Goal: Task Accomplishment & Management: Manage account settings

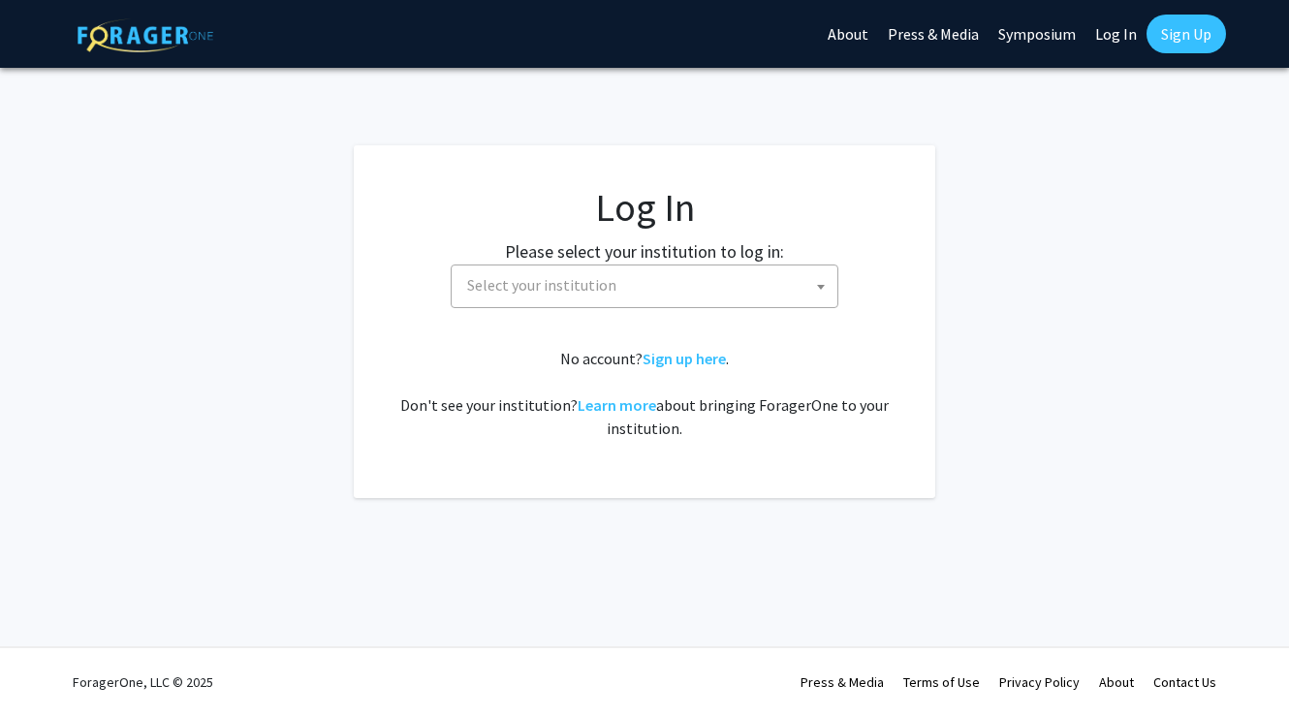
click at [599, 266] on span "Select your institution" at bounding box center [648, 286] width 378 height 40
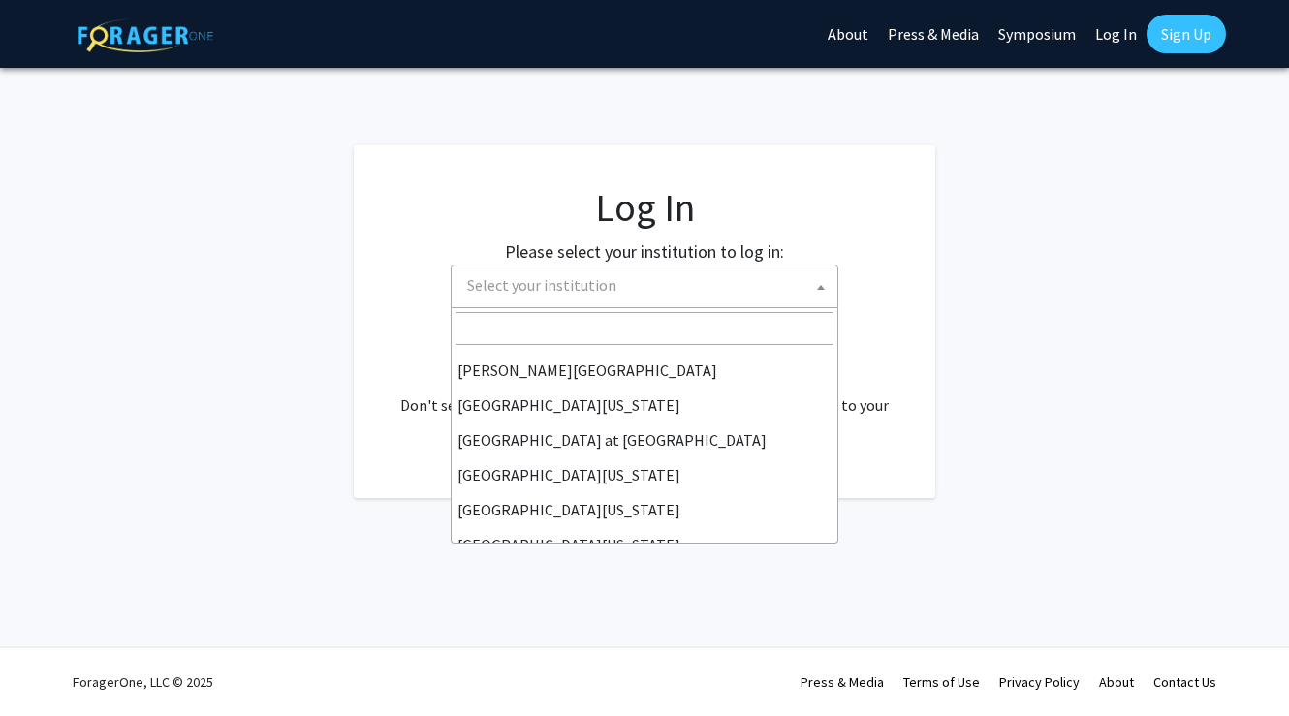
scroll to position [679, 0]
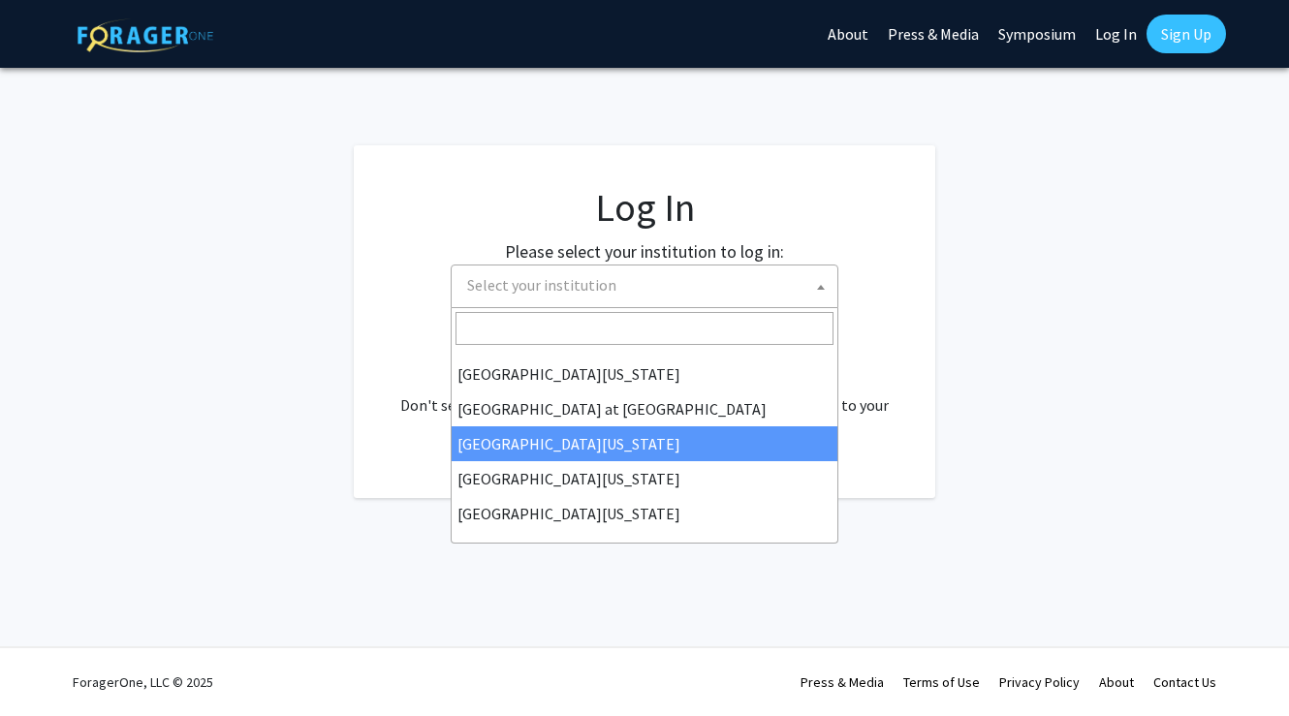
select select "13"
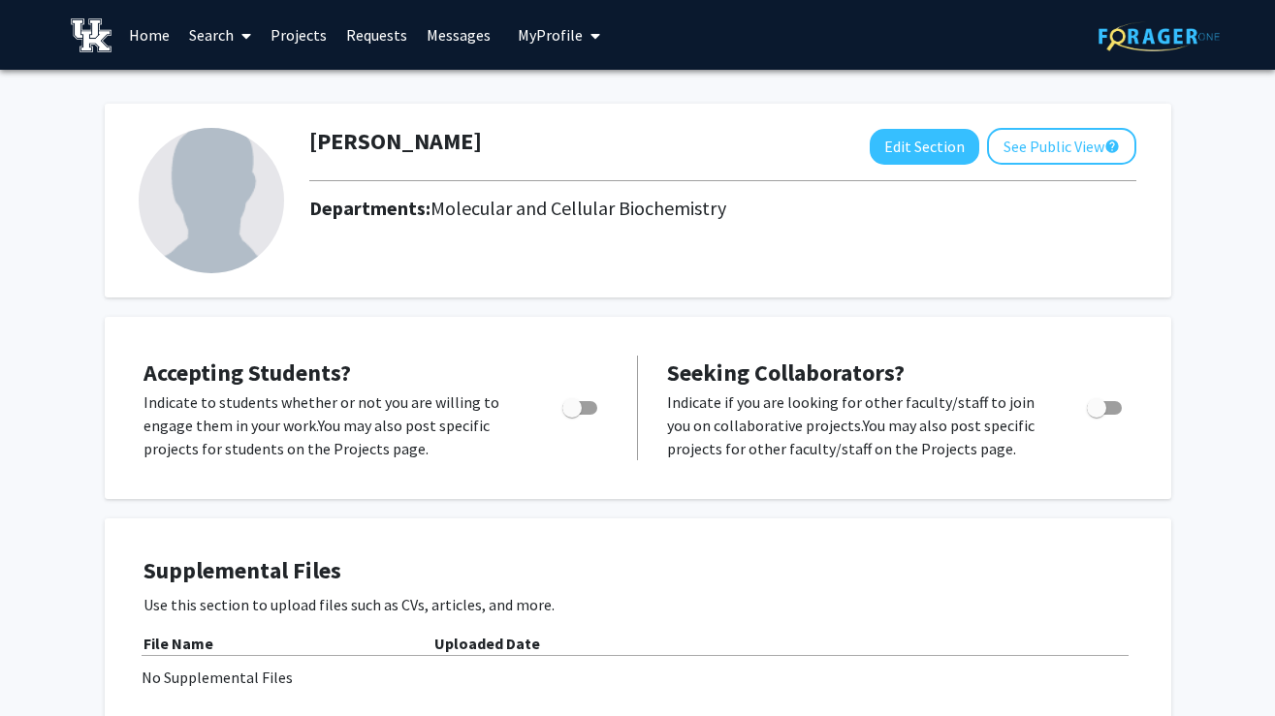
click at [223, 332] on div "Accepting Students? Indicate to students whether or not you are willing to enga…" at bounding box center [638, 408] width 1066 height 182
click at [595, 407] on span "Toggle" at bounding box center [579, 408] width 35 height 14
click at [572, 415] on input "Would you like to permit student requests?" at bounding box center [571, 415] width 1 height 1
checkbox input "true"
click at [271, 207] on img at bounding box center [211, 200] width 145 height 145
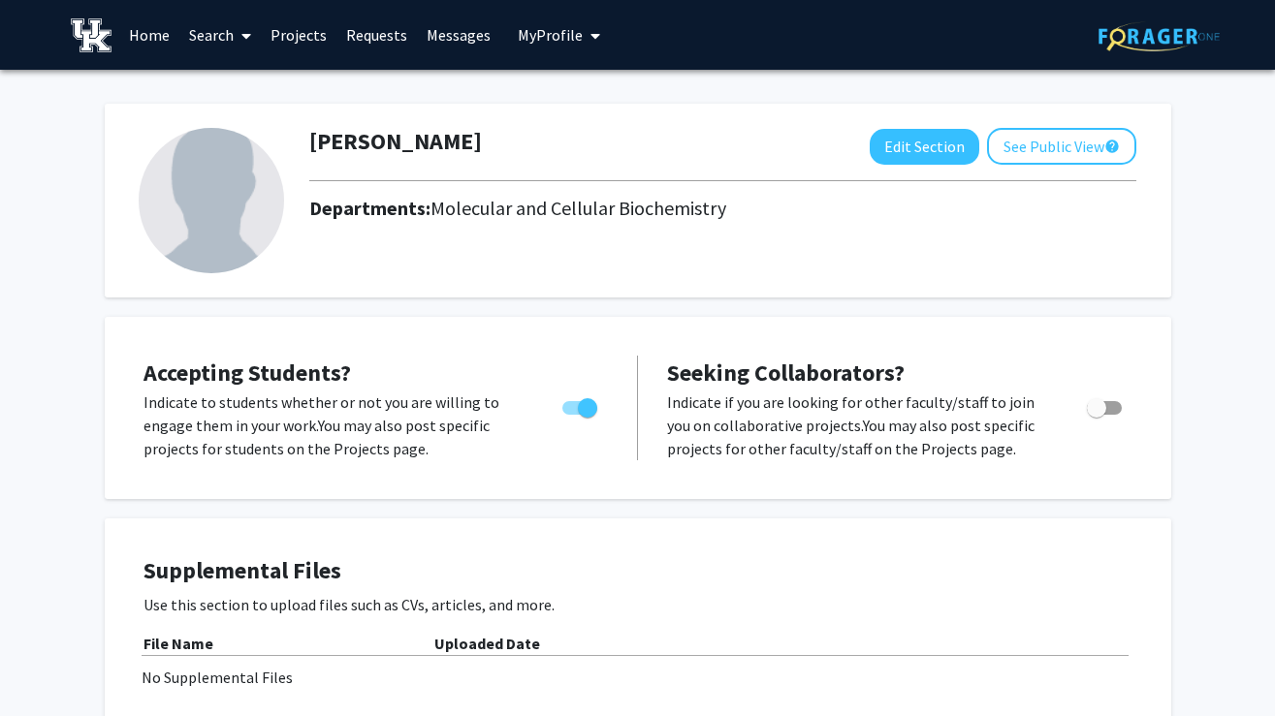
click at [241, 179] on img at bounding box center [211, 200] width 145 height 145
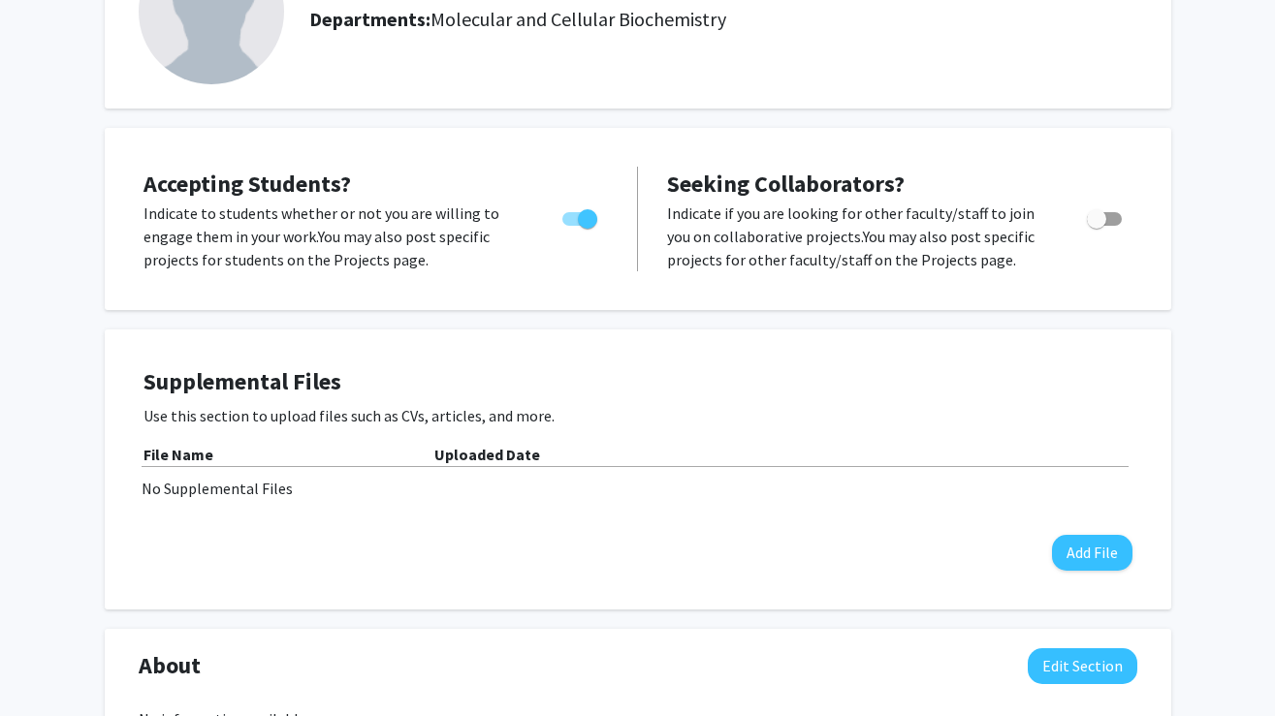
scroll to position [194, 0]
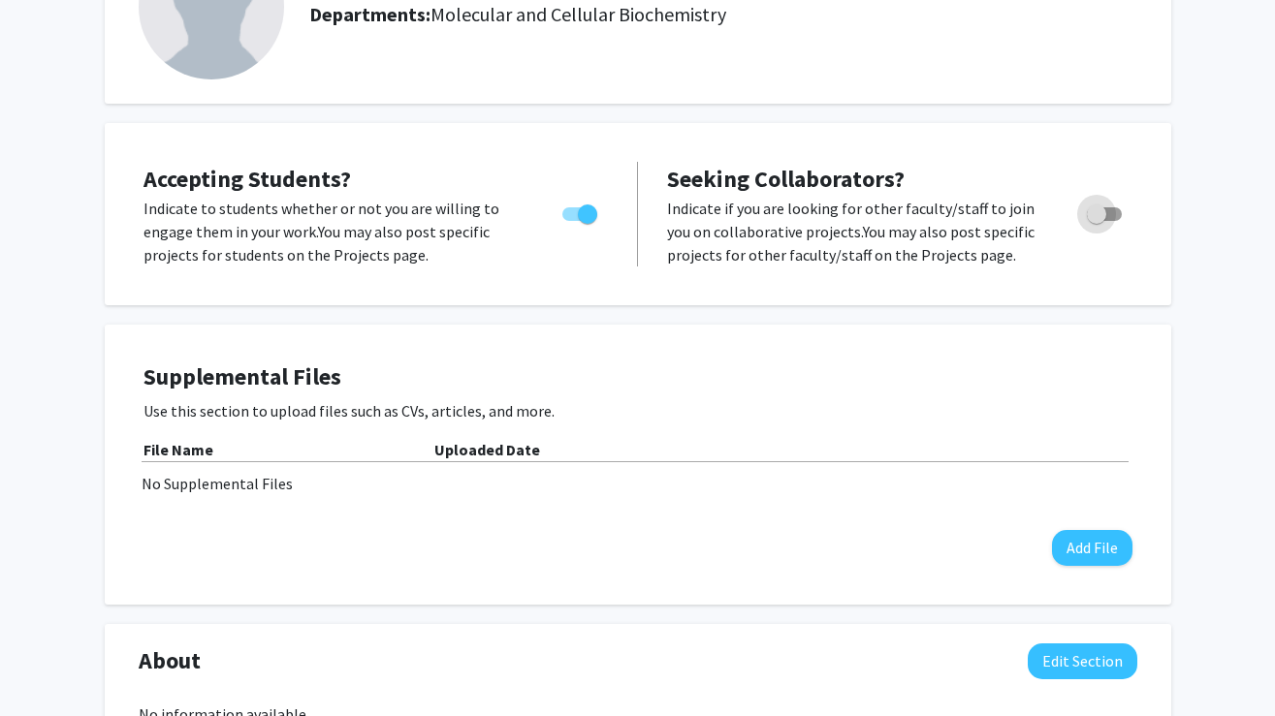
click at [1098, 212] on span "Toggle" at bounding box center [1096, 214] width 19 height 19
click at [1096, 221] on input "Toggle" at bounding box center [1095, 221] width 1 height 1
checkbox input "true"
click at [281, 489] on div "No Supplemental Files" at bounding box center [638, 483] width 993 height 23
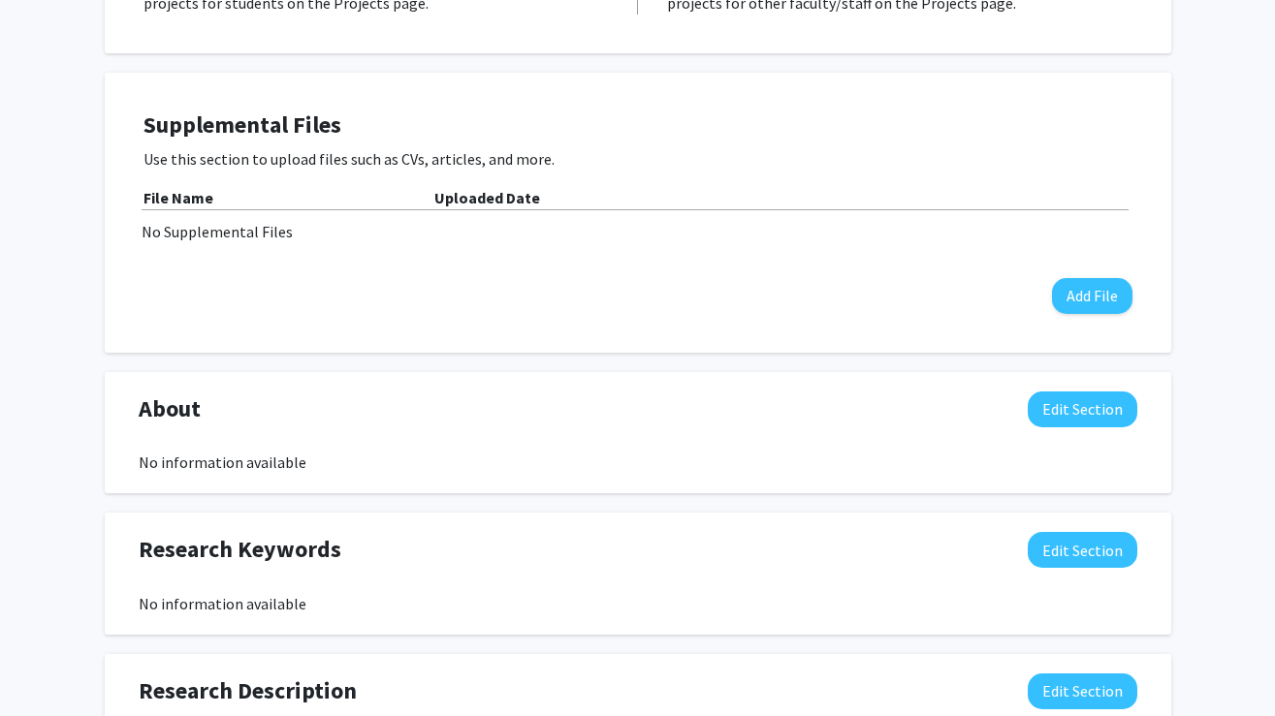
scroll to position [0, 0]
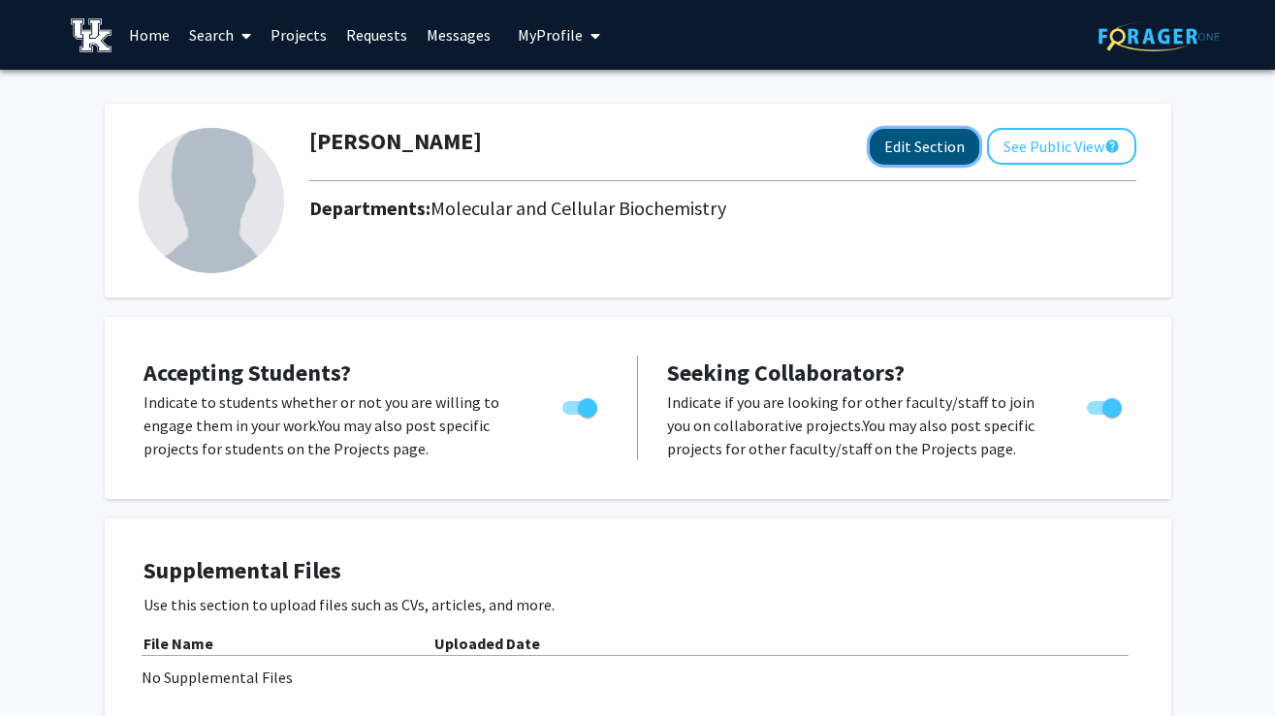
click at [917, 153] on button "Edit Section" at bounding box center [924, 147] width 110 height 36
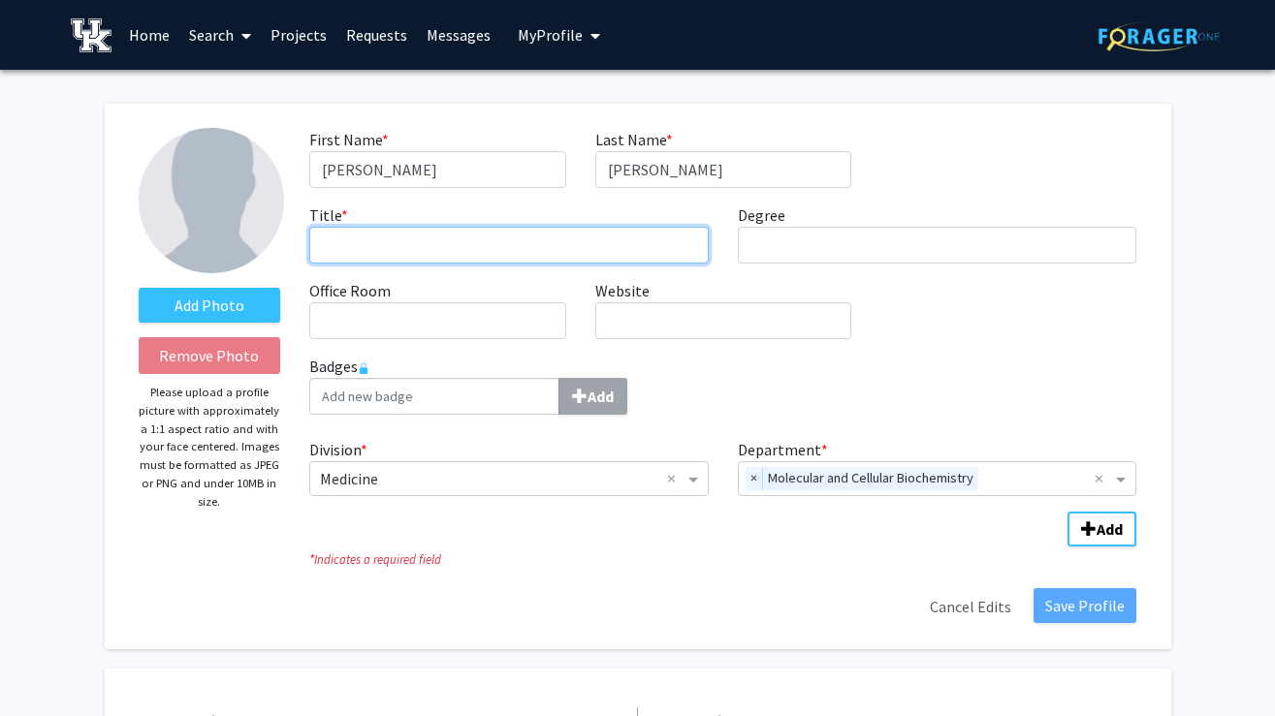
click at [449, 239] on input "Title * required" at bounding box center [508, 245] width 399 height 37
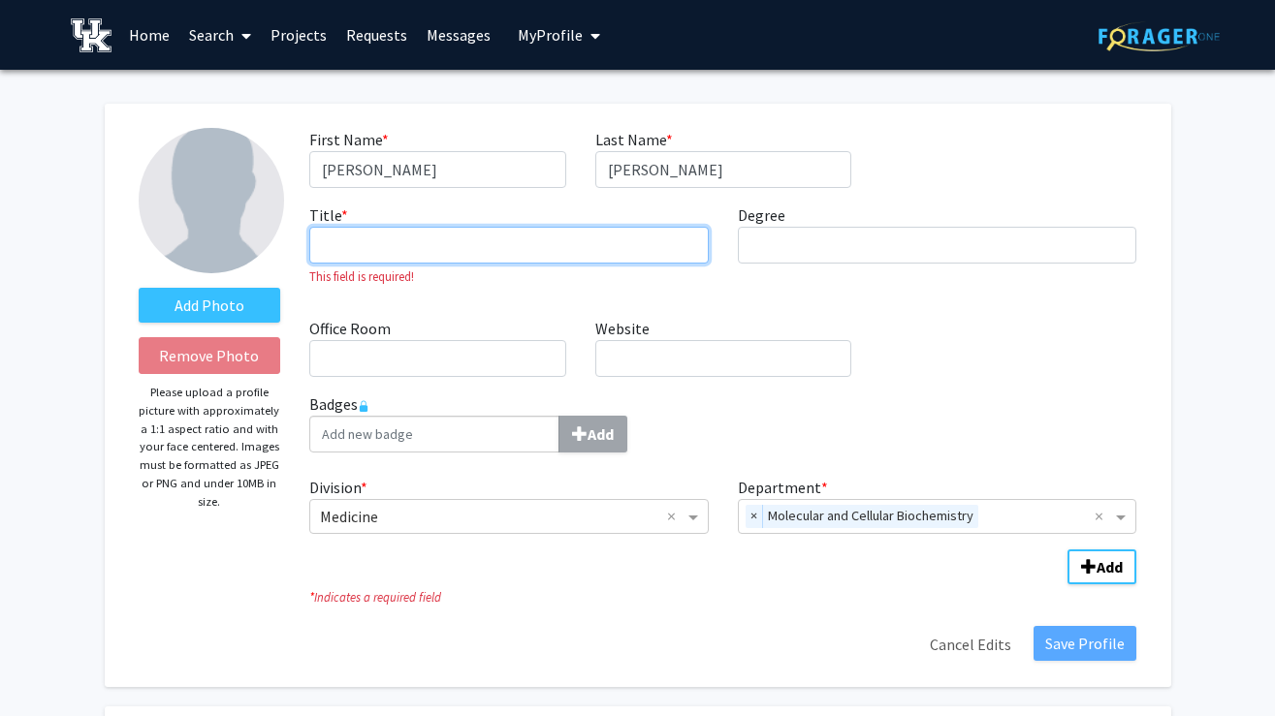
click at [452, 241] on input "Title * required" at bounding box center [508, 245] width 399 height 37
paste input "Works Professor of [MEDICAL_DATA]"
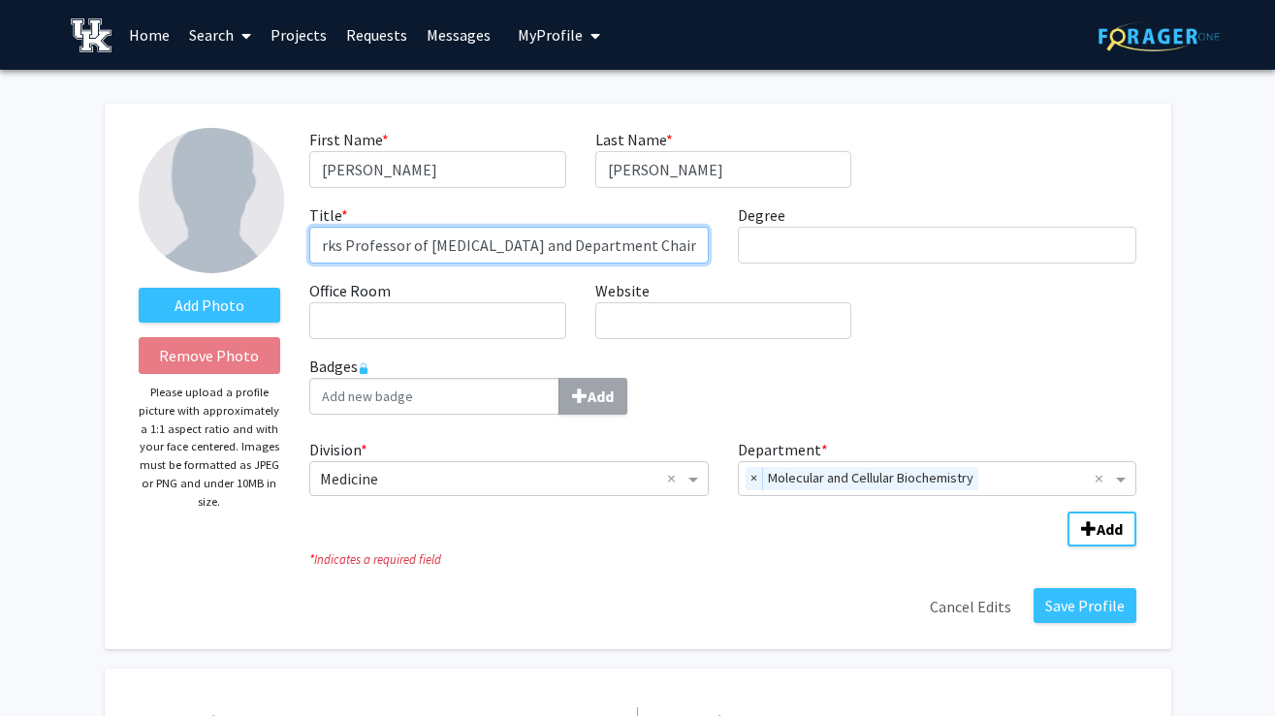
scroll to position [0, 55]
type input "Works Professor of [MEDICAL_DATA] and Department Chair"
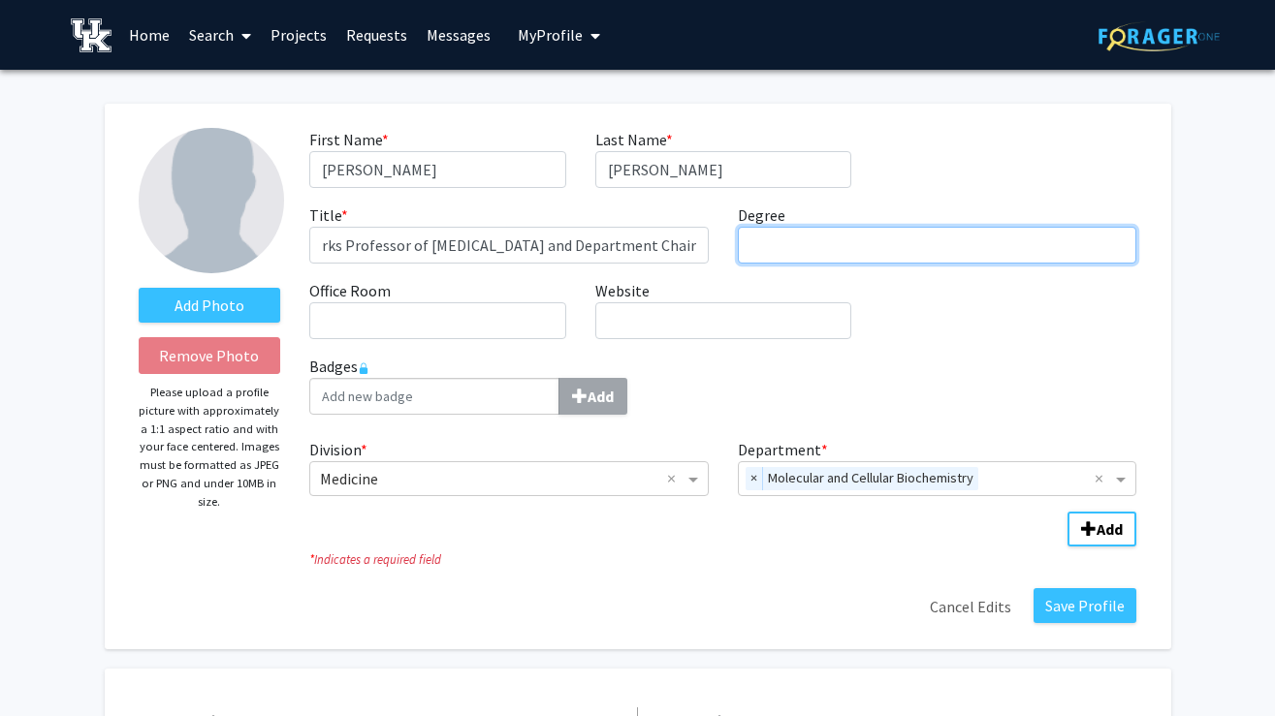
scroll to position [0, 0]
click at [857, 251] on input "Degree required" at bounding box center [937, 245] width 399 height 37
type input "Ph.D."
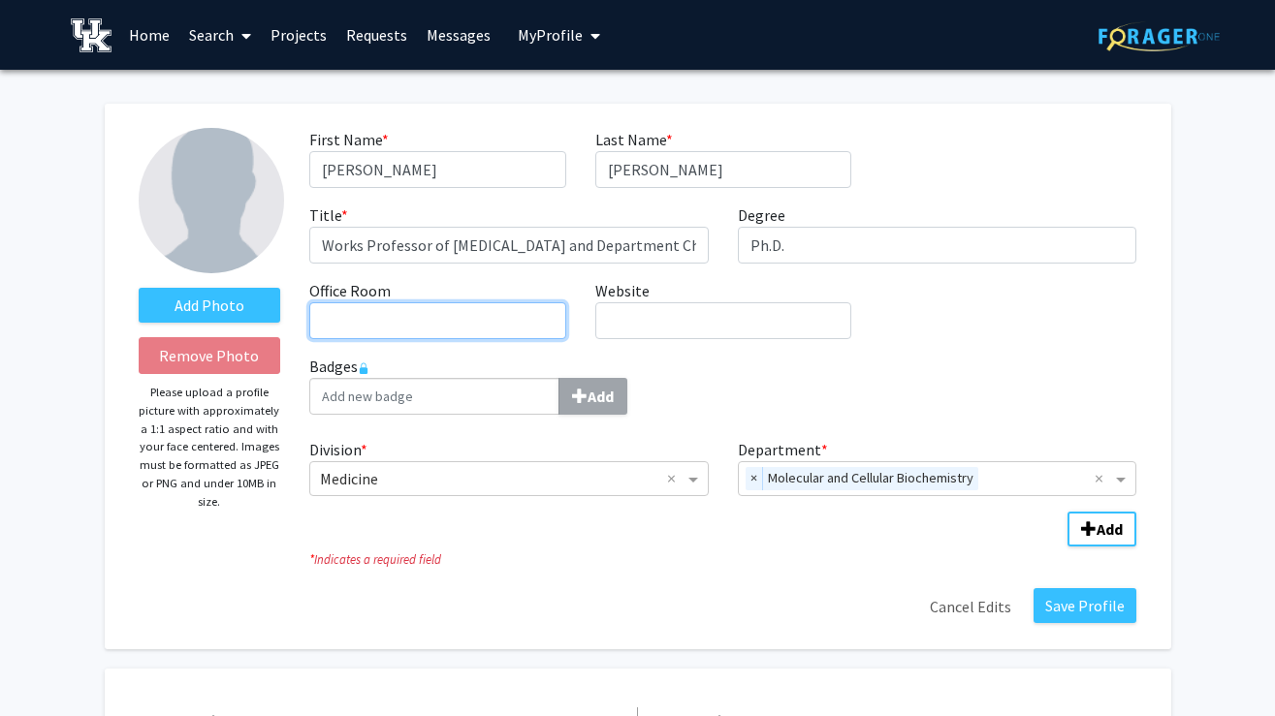
click at [541, 326] on input "Office Room required" at bounding box center [437, 320] width 256 height 37
type input "BBSRB B143"
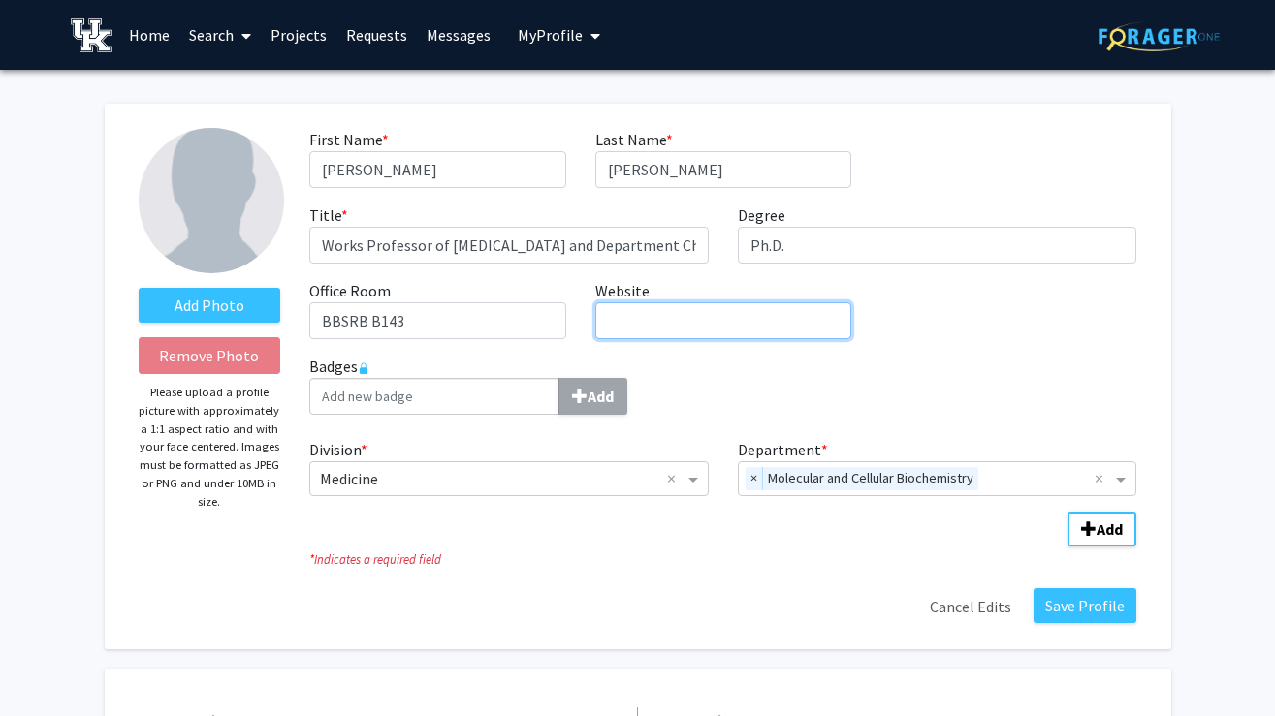
click at [634, 323] on input "Website required" at bounding box center [723, 320] width 256 height 37
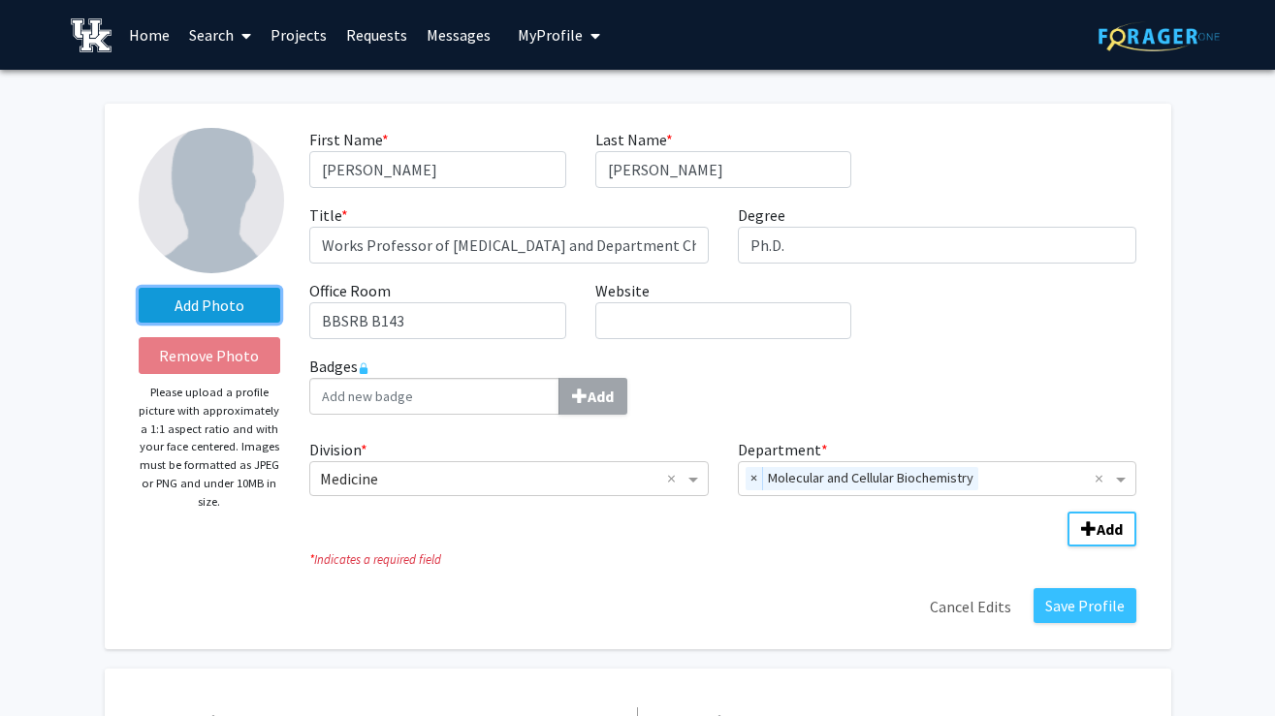
click at [239, 317] on label "Add Photo" at bounding box center [210, 305] width 142 height 35
click at [0, 0] on input "Add Photo" at bounding box center [0, 0] width 0 height 0
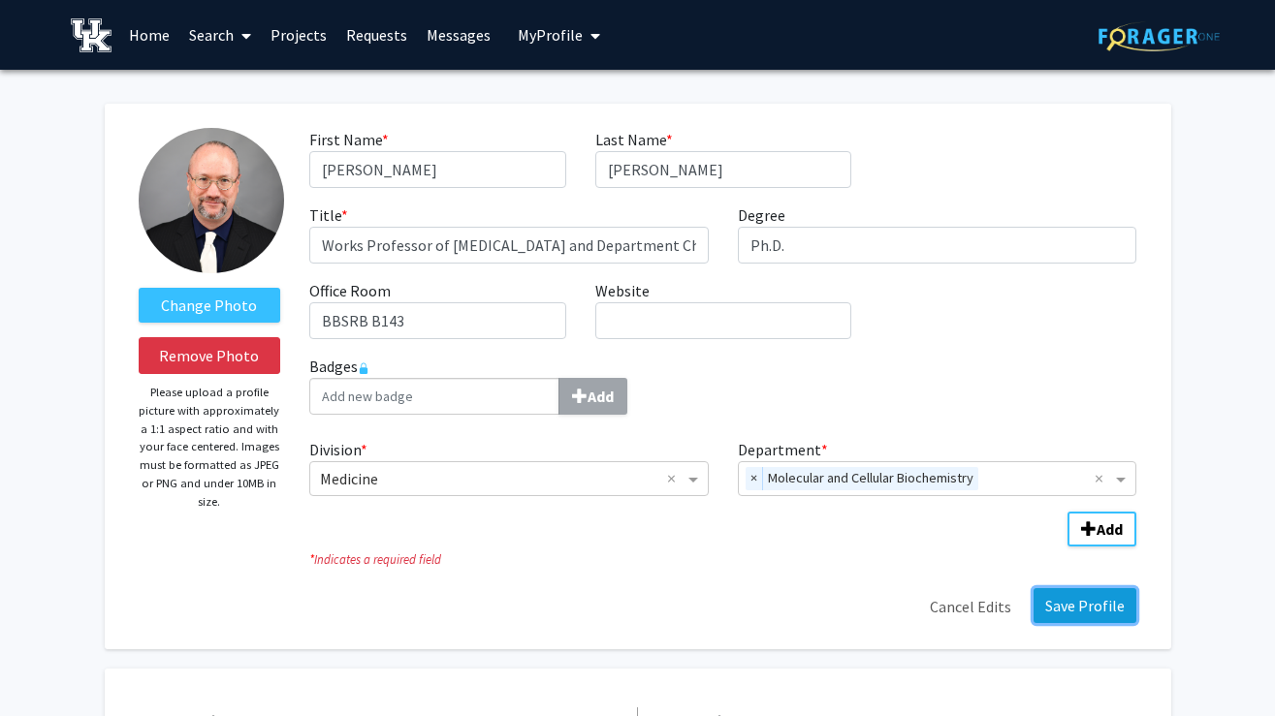
click at [1082, 610] on button "Save Profile" at bounding box center [1084, 605] width 103 height 35
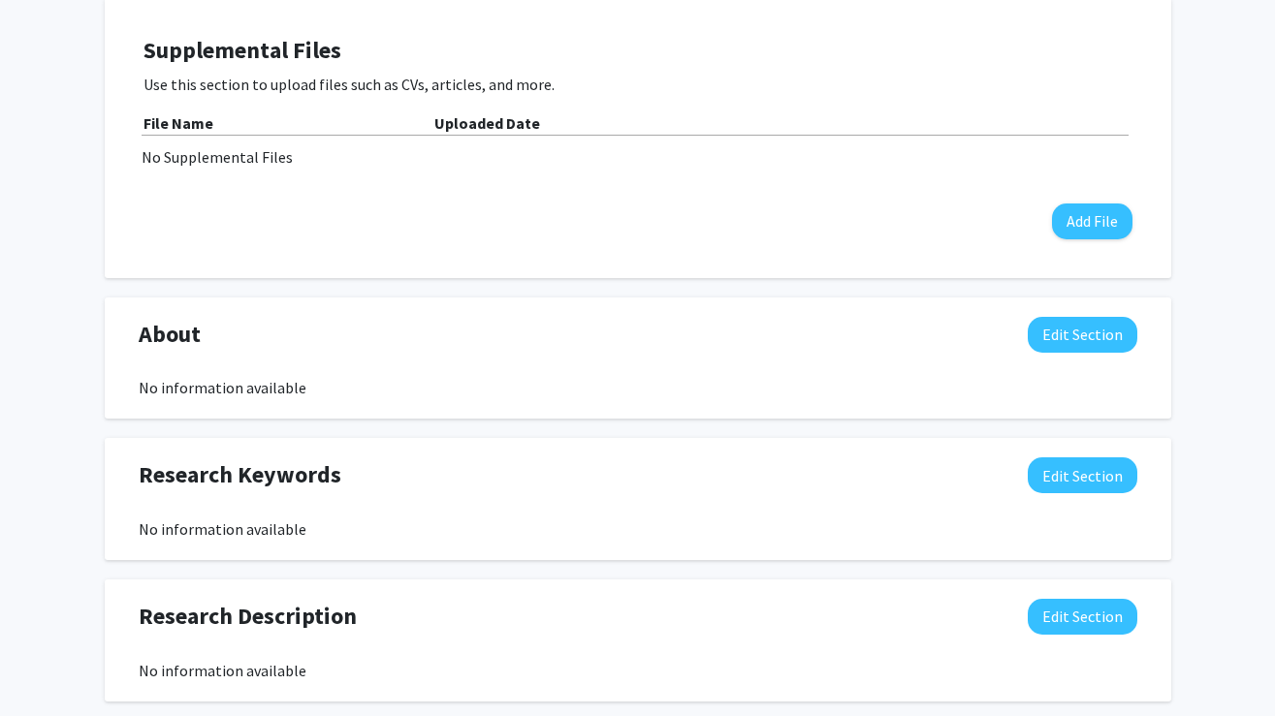
scroll to position [569, 0]
click at [332, 533] on div "No information available" at bounding box center [638, 528] width 998 height 23
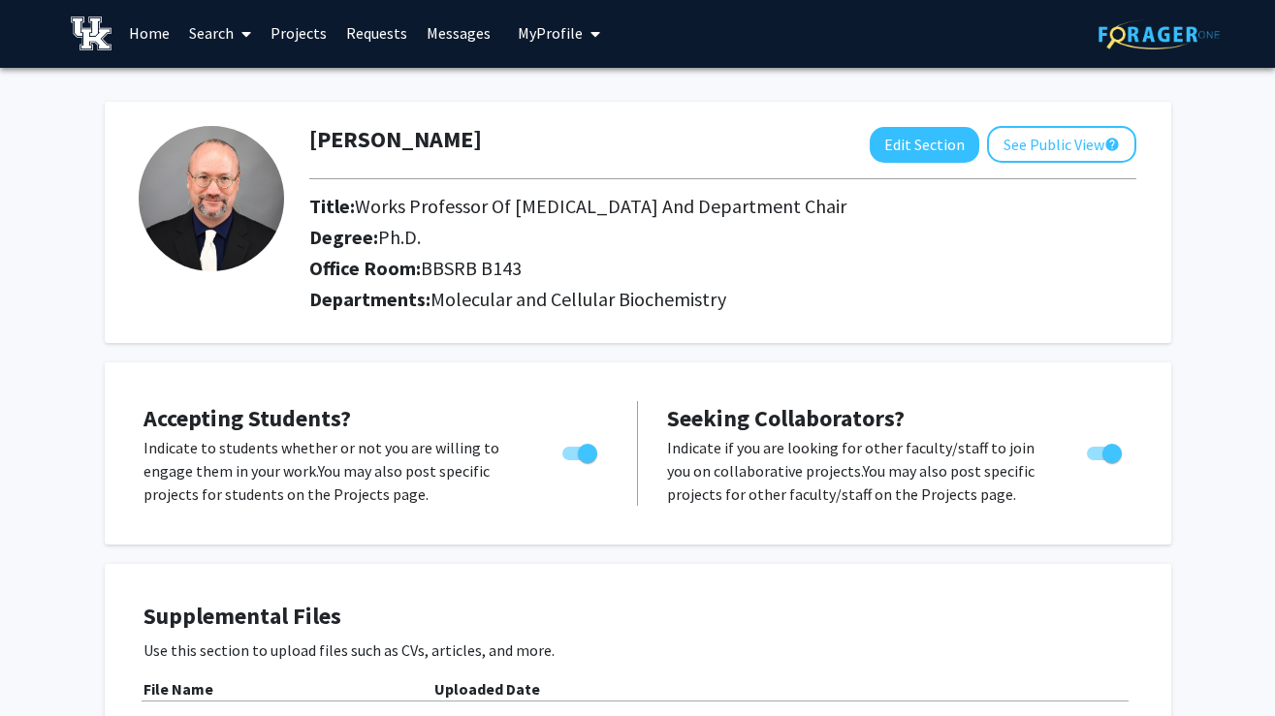
scroll to position [0, 0]
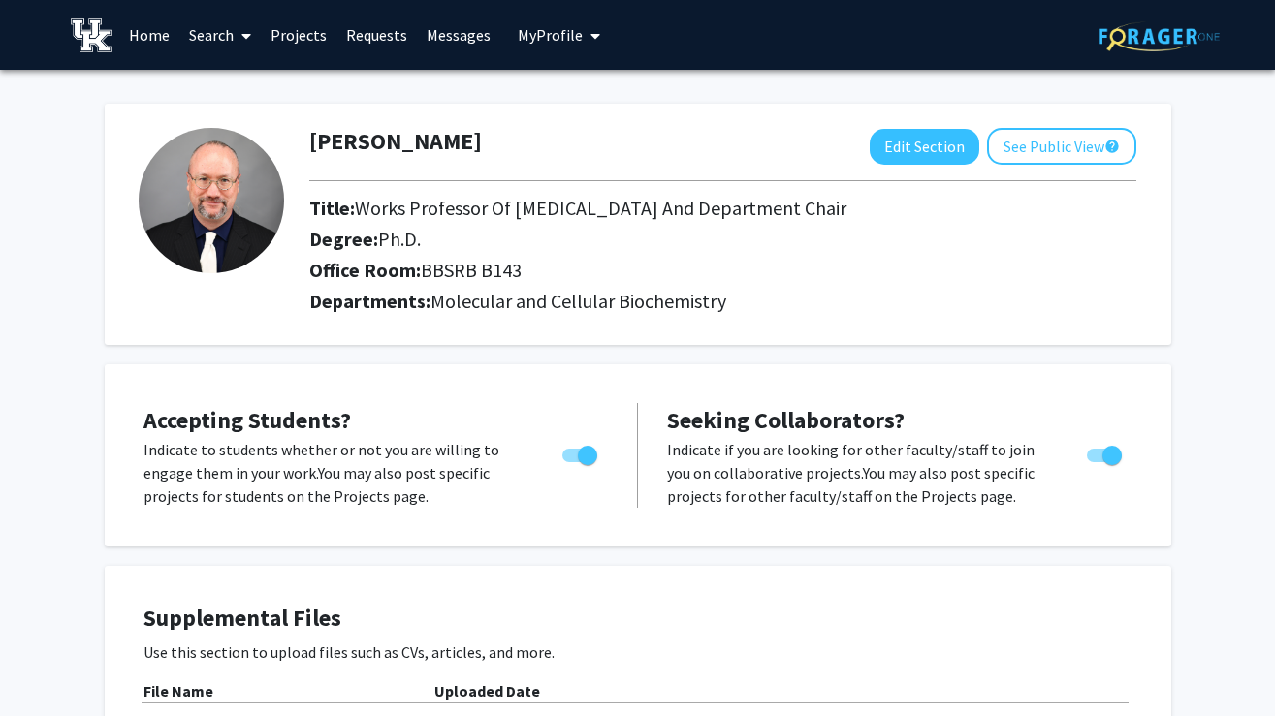
click at [147, 34] on link "Home" at bounding box center [149, 35] width 60 height 68
